Goal: Information Seeking & Learning: Learn about a topic

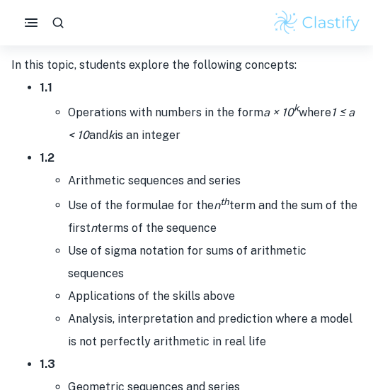
scroll to position [737, 0]
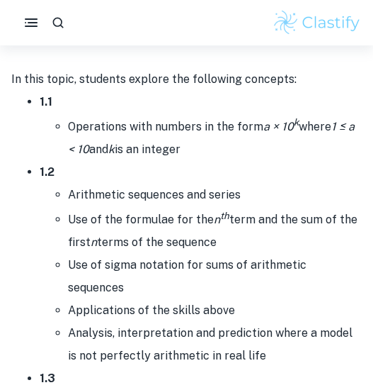
drag, startPoint x: 196, startPoint y: 147, endPoint x: 64, endPoint y: 130, distance: 132.8
click at [64, 130] on ul "Operations with numbers in the form a × 10 k where 1 ≤ a < 10 and k is an integ…" at bounding box center [201, 136] width 322 height 47
copy li "Operations with numbers in the form a × 10 k where 1 ≤ a < 10 and k is an integ…"
click at [249, 192] on li "Arithmetic sequences and series" at bounding box center [215, 194] width 294 height 23
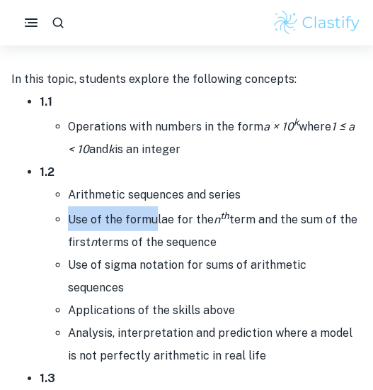
drag, startPoint x: 249, startPoint y: 192, endPoint x: 149, endPoint y: 205, distance: 101.5
click at [149, 205] on ul "Arithmetic sequences and series Use of the formulae for the n th term and the s…" at bounding box center [201, 274] width 322 height 183
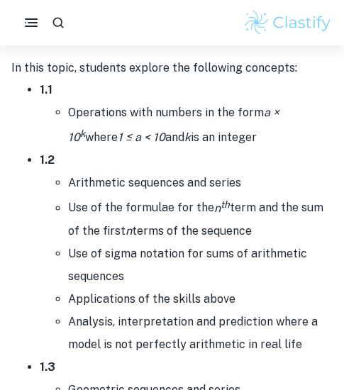
scroll to position [764, 0]
drag, startPoint x: 259, startPoint y: 130, endPoint x: 68, endPoint y: 117, distance: 191.0
click at [68, 117] on li "Operations with numbers in the form a × 10 k where 1 ≤ a < 10 and k is an integ…" at bounding box center [200, 124] width 264 height 47
copy li "Operations with numbers in the form a × 10 k where 1 ≤ a < 10 and k is an integ…"
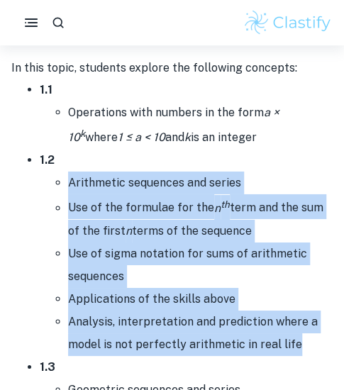
drag, startPoint x: 298, startPoint y: 341, endPoint x: 57, endPoint y: 182, distance: 288.4
click at [57, 182] on ul "Arithmetic sequences and series Use of the formulae for the n th term and the s…" at bounding box center [186, 262] width 293 height 183
copy ul "Arithmetic sequences and series Use of the formulae for the n th term and the s…"
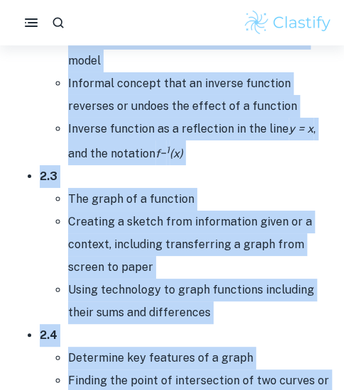
scroll to position [3025, 0]
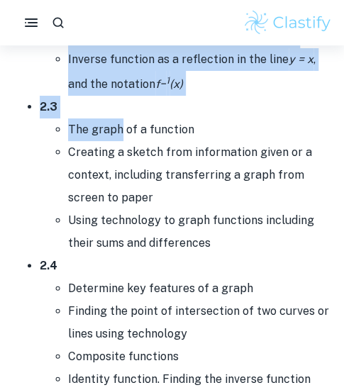
drag, startPoint x: 68, startPoint y: 205, endPoint x: 120, endPoint y: 127, distance: 93.9
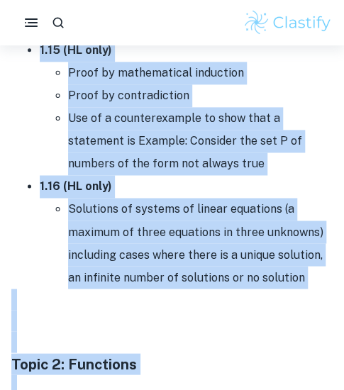
scroll to position [2345, 0]
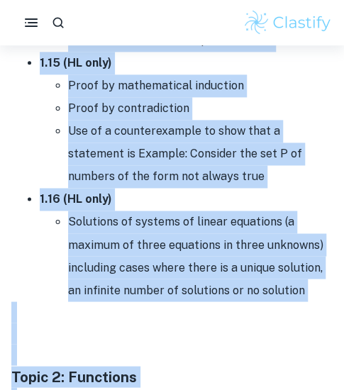
click at [322, 301] on p at bounding box center [171, 311] width 321 height 21
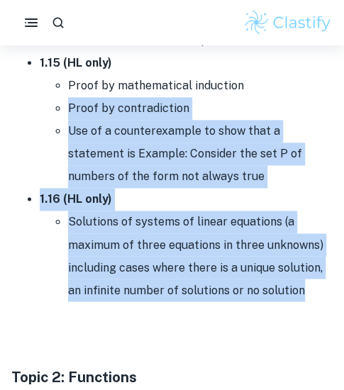
drag, startPoint x: 304, startPoint y: 288, endPoint x: 40, endPoint y: 97, distance: 325.8
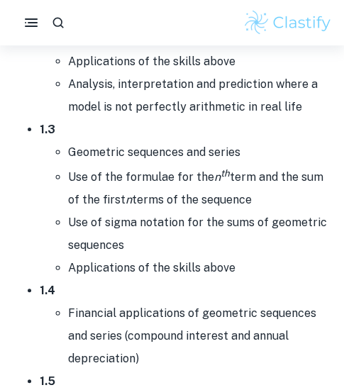
scroll to position [1004, 0]
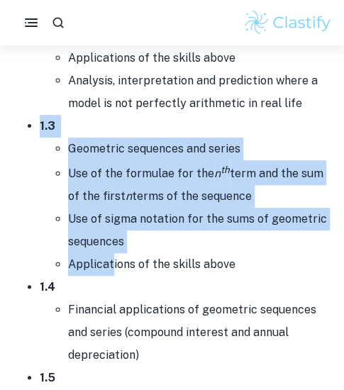
drag, startPoint x: 33, startPoint y: 120, endPoint x: 113, endPoint y: 268, distance: 168.0
click at [64, 147] on ul "Geometric sequences and series Use of the formulae for the n th term and the su…" at bounding box center [186, 206] width 293 height 138
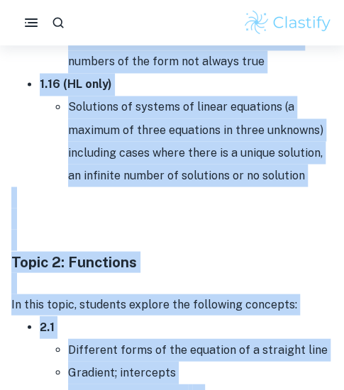
scroll to position [2516, 0]
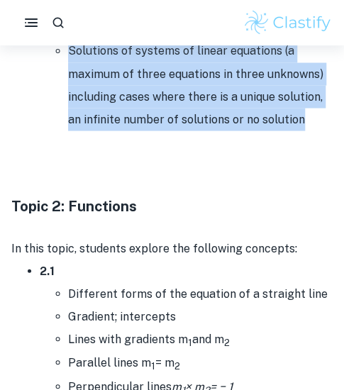
drag, startPoint x: 69, startPoint y: 141, endPoint x: 310, endPoint y: 116, distance: 242.1
copy ul "Loremipsu dolorsita con adipis Eli se doe temporin utl etd m al enim adm ven qu…"
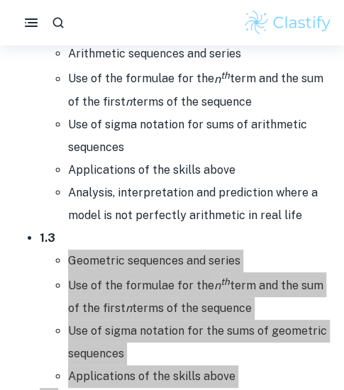
scroll to position [893, 0]
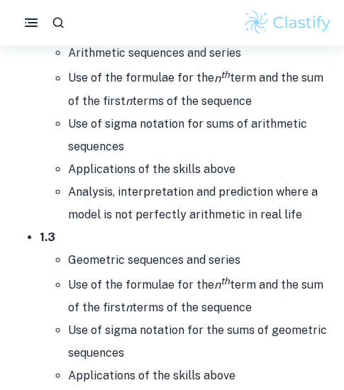
click at [203, 220] on li "Analysis, interpretation and prediction where a model is not perfectly arithmet…" at bounding box center [200, 203] width 264 height 45
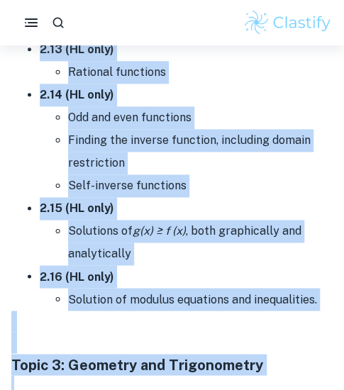
scroll to position [4375, 0]
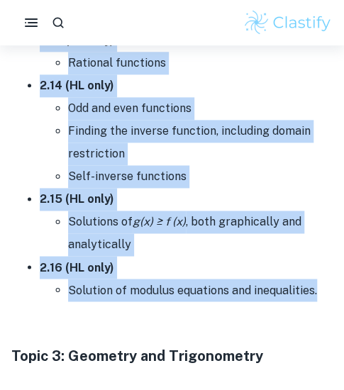
drag, startPoint x: 23, startPoint y: 118, endPoint x: 316, endPoint y: 271, distance: 331.1
copy ul "9.3 Loremipsu dolor si ame consecte ad e seddoeiu temp Incididu; utlaboreet Dol…"
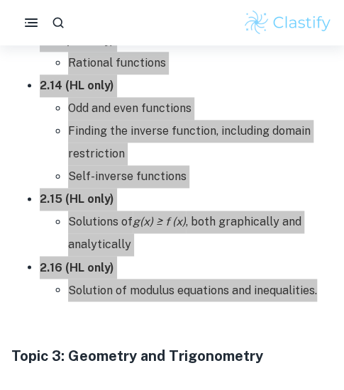
scroll to position [4363, 0]
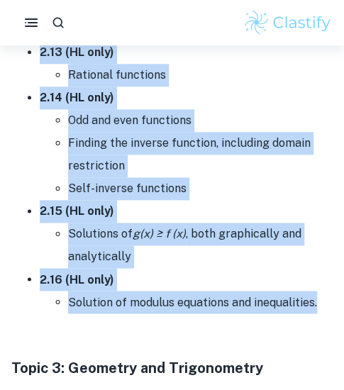
click at [100, 213] on li "2.15 (HL only) Solutions of g(x) ≥ f (x) , both graphically and analytically" at bounding box center [186, 234] width 293 height 68
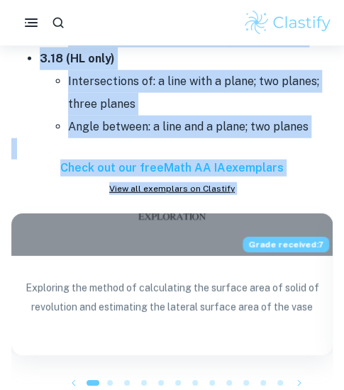
scroll to position [6787, 0]
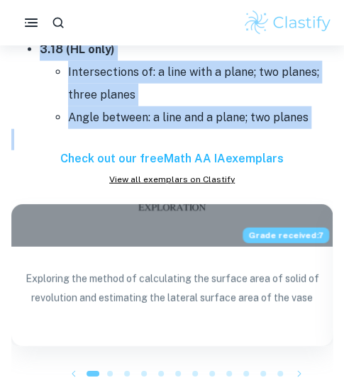
drag, startPoint x: 35, startPoint y: 145, endPoint x: 298, endPoint y: 45, distance: 281.1
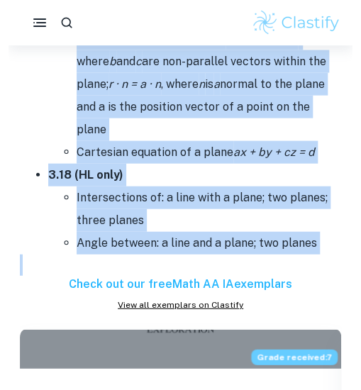
scroll to position [6660, 0]
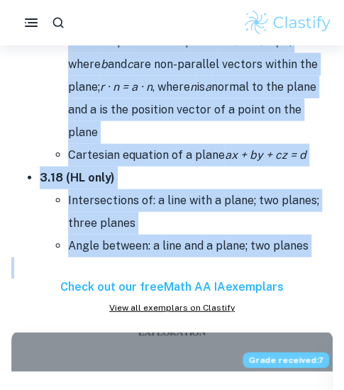
copy div "2.6 Lor ipsumdol sitamet con adipis el seddo- eiusmodtemp incid, utl etdol magn…"
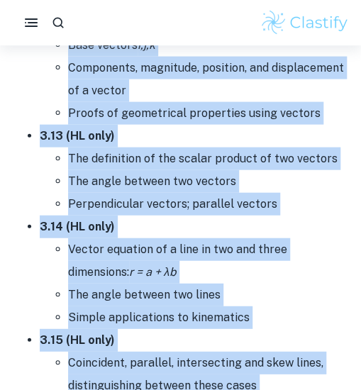
scroll to position [5560, 0]
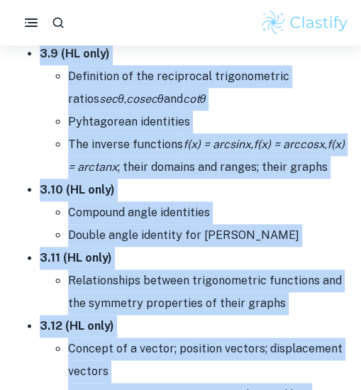
click at [276, 133] on li "The inverse functions f(x) = arcsinx , f(x) = arccosx , f(x) = arctanx ; their …" at bounding box center [208, 155] width 281 height 45
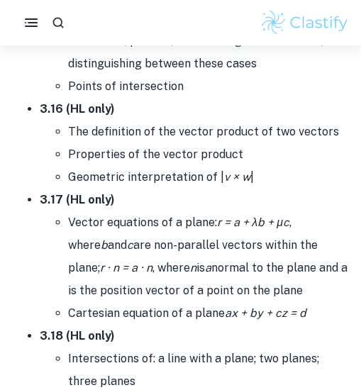
scroll to position [6276, 0]
